Goal: Task Accomplishment & Management: Complete application form

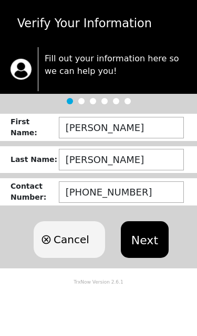
click at [151, 240] on button "Next" at bounding box center [145, 239] width 48 height 37
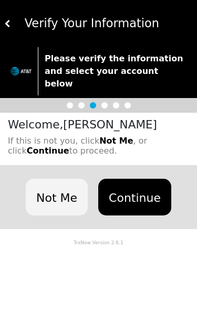
click at [152, 182] on button "Continue" at bounding box center [134, 197] width 73 height 37
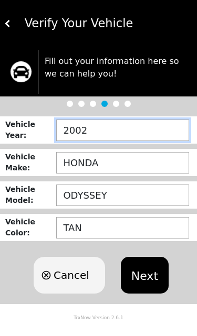
click at [164, 125] on input "2002" at bounding box center [122, 131] width 133 height 22
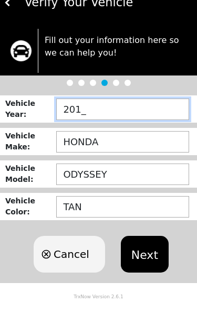
type input "2015"
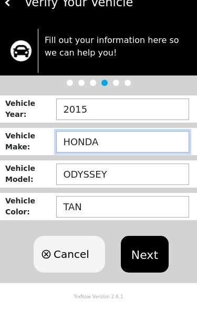
click at [151, 152] on input "HONDA" at bounding box center [122, 163] width 133 height 22
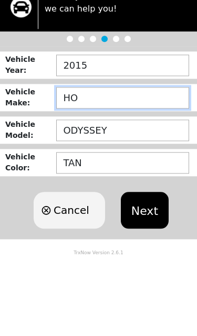
type input "H"
type input "CHEVY"
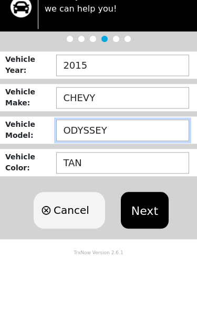
click at [167, 185] on input "ODYSSEY" at bounding box center [122, 196] width 133 height 22
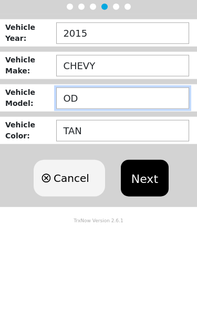
type input "O"
type input "EQ"
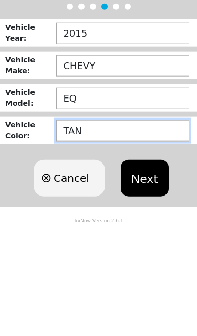
click at [162, 217] on input "TAN" at bounding box center [122, 228] width 133 height 22
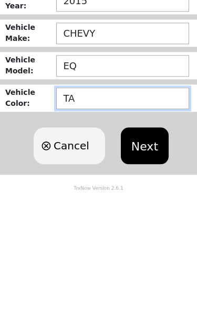
type input "T"
type input "GRAY"
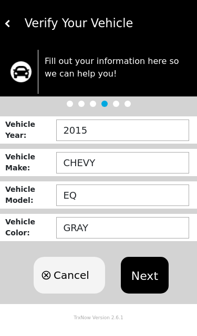
click at [149, 275] on button "Next" at bounding box center [145, 275] width 48 height 37
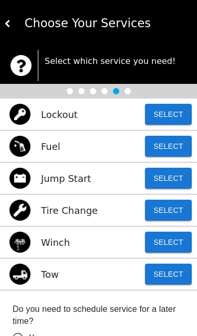
click at [185, 181] on button "Select" at bounding box center [168, 178] width 47 height 21
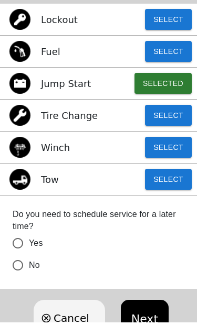
scroll to position [80, 0]
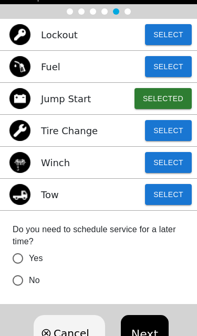
click at [23, 280] on input "No" at bounding box center [18, 281] width 22 height 22
radio input "false"
click at [150, 334] on button "Next" at bounding box center [145, 333] width 48 height 37
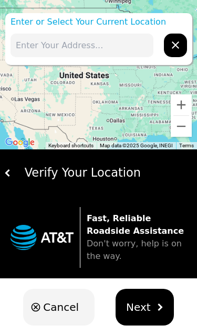
click at [121, 41] on input "text" at bounding box center [81, 46] width 143 height 24
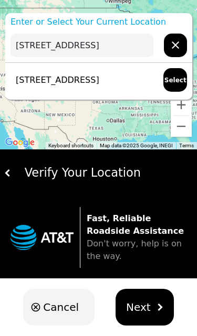
click at [99, 84] on p "[STREET_ADDRESS]" at bounding box center [54, 80] width 89 height 13
type input "[STREET_ADDRESS]"
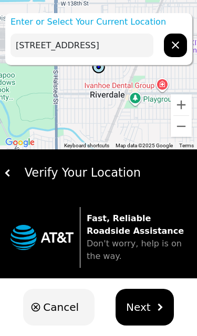
click at [156, 308] on img "hidden" at bounding box center [159, 307] width 7 height 7
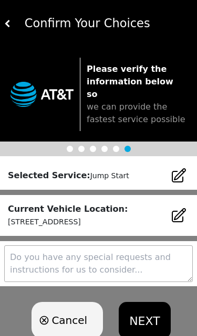
click at [146, 303] on button "NEXT" at bounding box center [144, 320] width 51 height 37
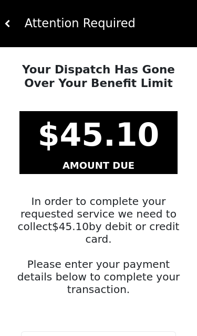
click at [5, 25] on img at bounding box center [7, 23] width 7 height 7
click at [10, 24] on img at bounding box center [7, 23] width 7 height 7
click at [12, 30] on div "Attention Required" at bounding box center [103, 24] width 182 height 18
click at [10, 21] on img at bounding box center [7, 23] width 7 height 7
click at [10, 26] on img at bounding box center [7, 23] width 7 height 7
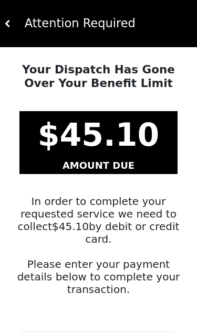
click at [10, 35] on button at bounding box center [7, 23] width 7 height 47
click at [19, 16] on div "Attention Required" at bounding box center [103, 24] width 182 height 18
click at [20, 12] on div "Attention Required" at bounding box center [98, 23] width 197 height 47
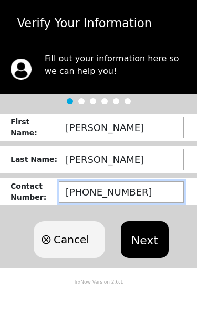
click at [156, 191] on input "[PHONE_NUMBER]" at bounding box center [121, 193] width 125 height 22
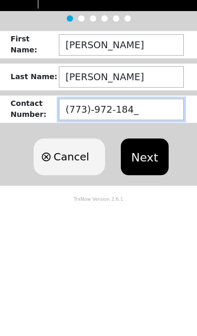
type input "[PHONE_NUMBER]"
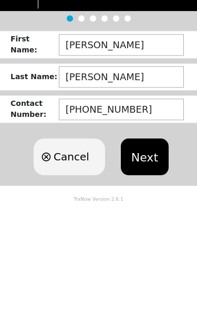
click at [148, 221] on button "Next" at bounding box center [145, 239] width 48 height 37
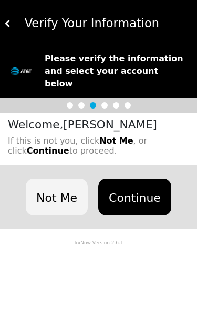
click at [136, 181] on button "Continue" at bounding box center [134, 197] width 73 height 37
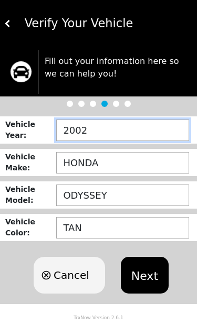
click at [159, 139] on input "2002" at bounding box center [122, 131] width 133 height 22
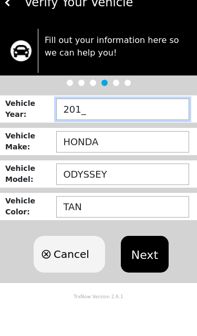
type input "2015"
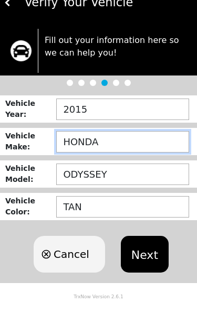
click at [152, 152] on input "HONDA" at bounding box center [122, 163] width 133 height 22
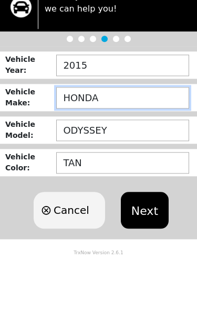
click at [142, 257] on button "Next" at bounding box center [145, 275] width 48 height 37
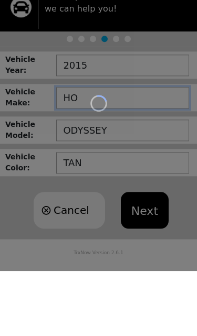
type input "H"
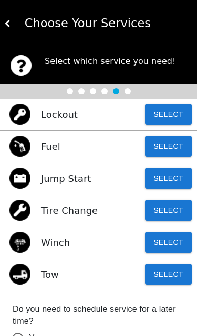
click at [171, 179] on button "Select" at bounding box center [168, 178] width 47 height 21
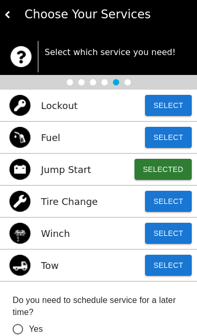
scroll to position [9, 0]
click at [6, 17] on img at bounding box center [7, 14] width 7 height 7
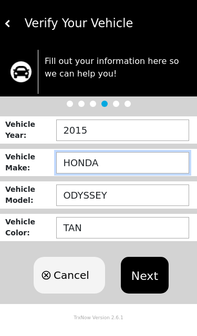
click at [153, 163] on input "HONDA" at bounding box center [122, 163] width 133 height 22
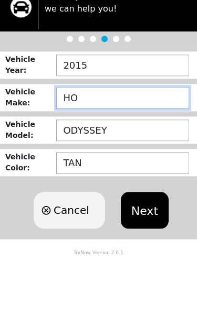
type input "H"
type input "CHEVY"
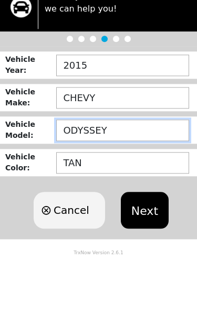
click at [163, 185] on input "ODYSSEY" at bounding box center [122, 196] width 133 height 22
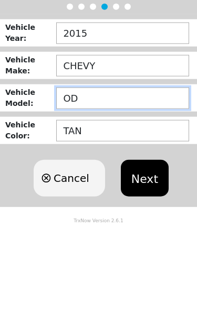
type input "O"
type input "EQ"
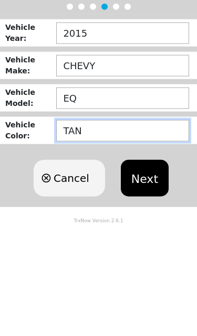
click at [171, 217] on input "TAN" at bounding box center [122, 228] width 133 height 22
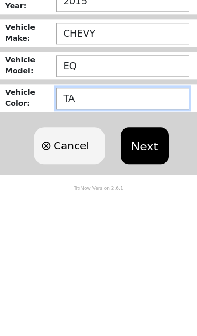
type input "T"
type input "GRAY"
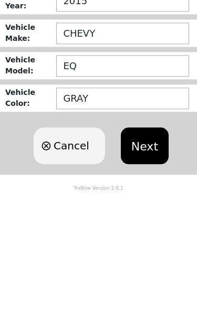
click at [162, 257] on button "Next" at bounding box center [145, 275] width 48 height 37
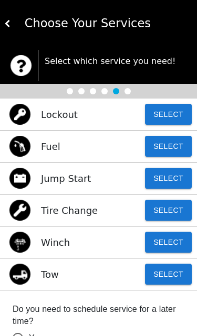
click at [176, 182] on button "Select" at bounding box center [168, 178] width 47 height 21
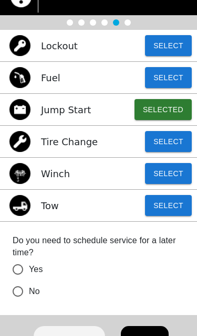
scroll to position [68, 0]
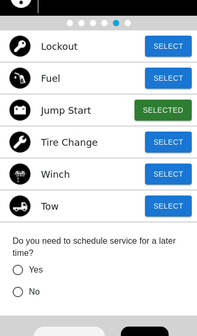
click at [23, 297] on input "No" at bounding box center [18, 292] width 22 height 22
radio input "false"
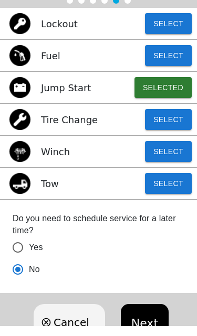
scroll to position [80, 0]
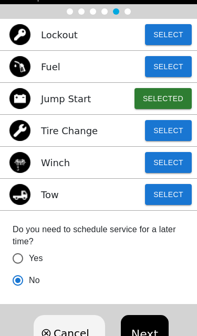
click at [146, 332] on button "Next" at bounding box center [145, 333] width 48 height 37
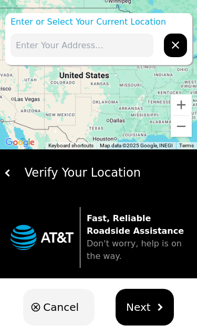
click at [133, 45] on input "text" at bounding box center [81, 46] width 143 height 24
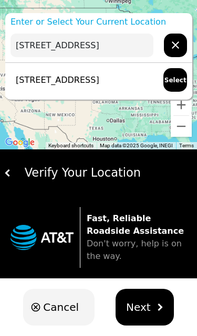
click at [99, 79] on p "[STREET_ADDRESS]" at bounding box center [54, 80] width 89 height 13
type input "[STREET_ADDRESS]"
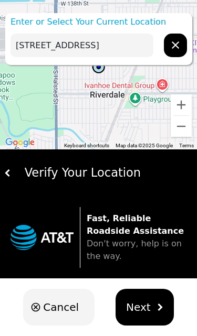
click at [156, 305] on img "hidden" at bounding box center [159, 307] width 7 height 7
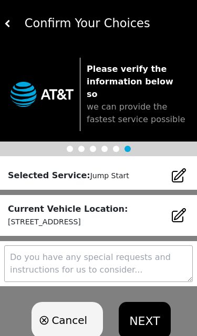
click at [153, 309] on button "NEXT" at bounding box center [144, 320] width 51 height 37
